Goal: Book appointment/travel/reservation

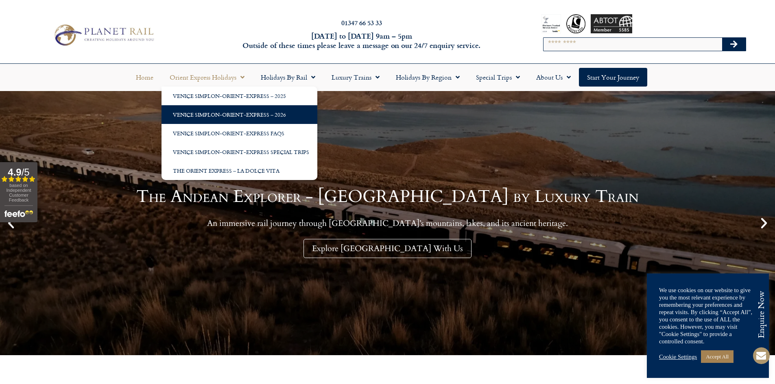
click at [200, 114] on link "Venice Simplon-Orient-Express – 2026" at bounding box center [240, 114] width 156 height 19
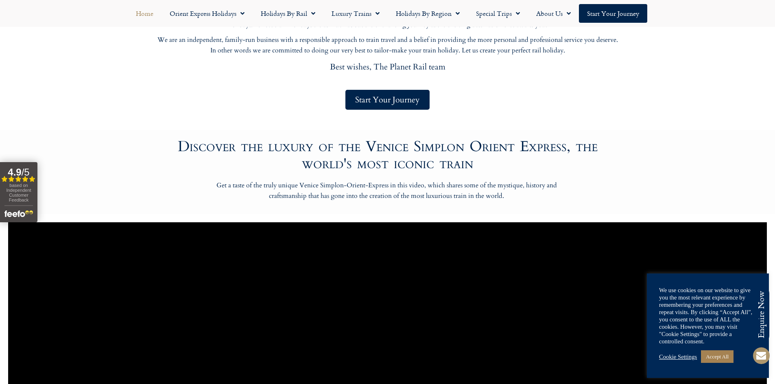
scroll to position [488, 0]
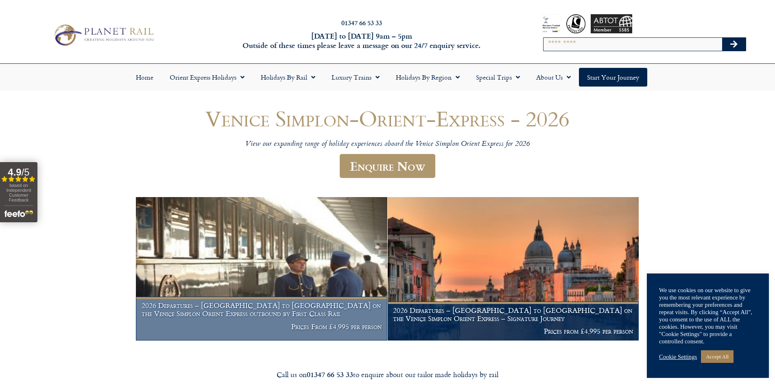
click at [322, 313] on h1 "2026 Departures – Venice to London on the Venice Simplon Orient Express outboun…" at bounding box center [262, 310] width 240 height 16
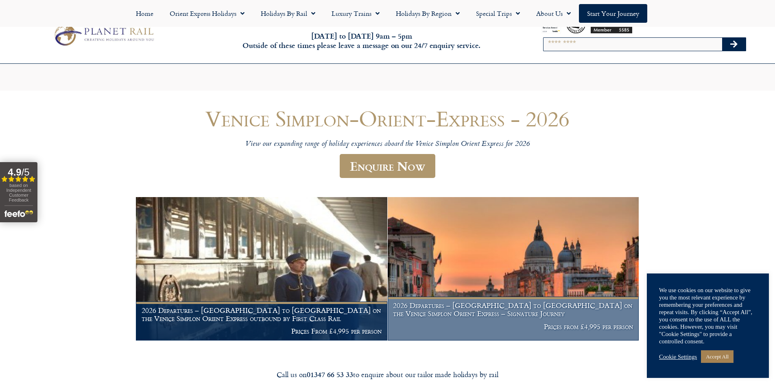
click at [496, 302] on h1 "2026 Departures – London to Venice on the Venice Simplon Orient Express – Signa…" at bounding box center [513, 310] width 240 height 16
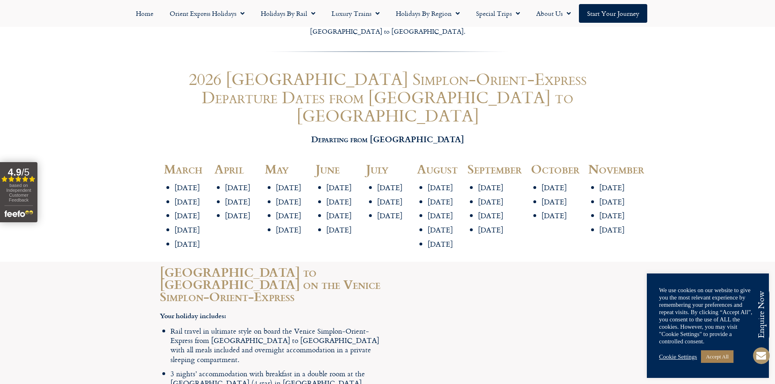
scroll to position [1058, 0]
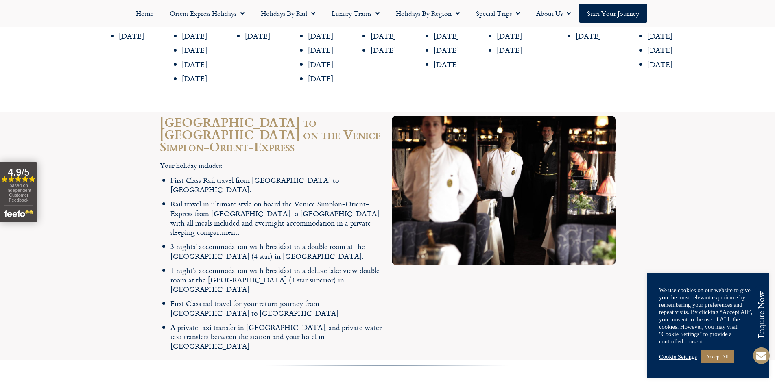
scroll to position [854, 0]
